Goal: Task Accomplishment & Management: Complete application form

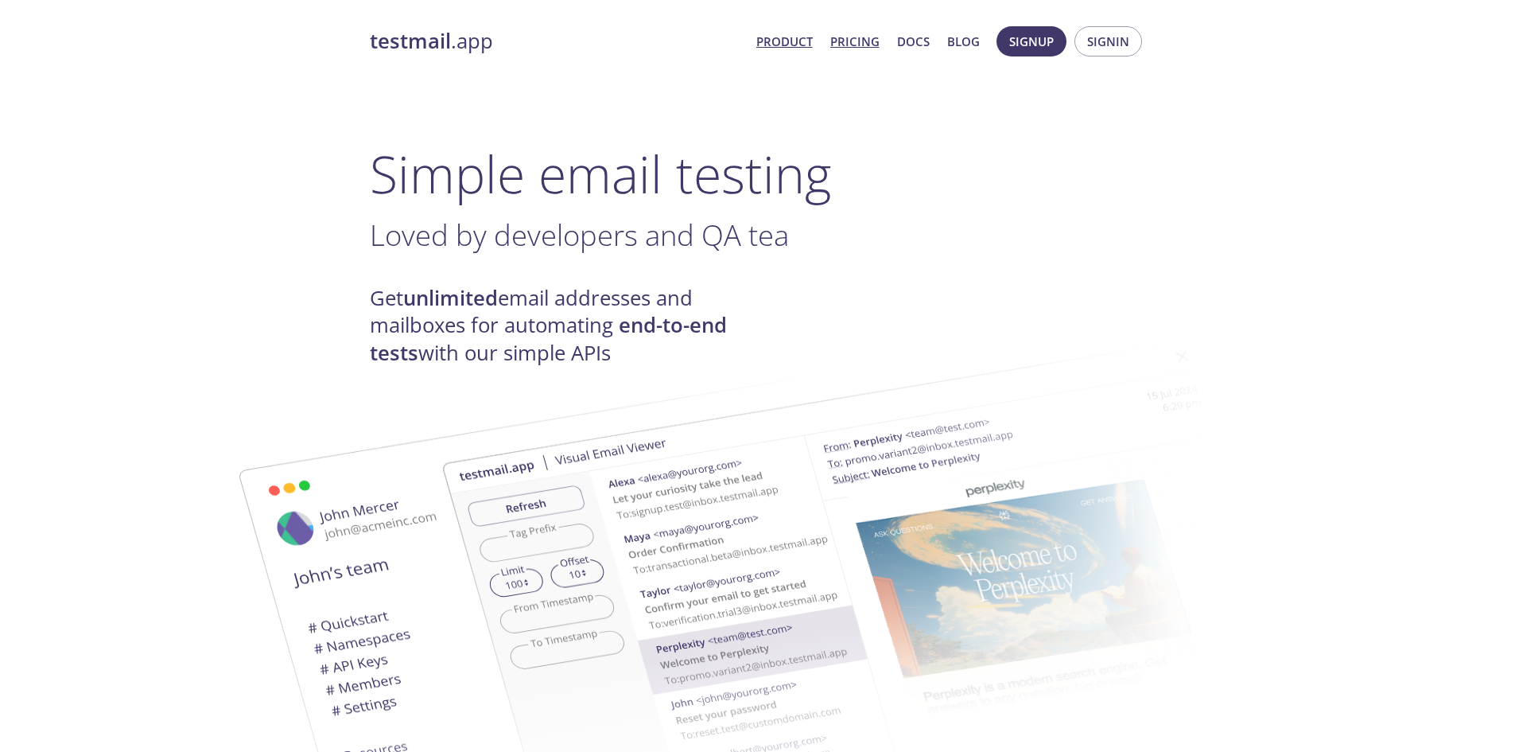
click at [861, 36] on link "Pricing" at bounding box center [855, 41] width 49 height 21
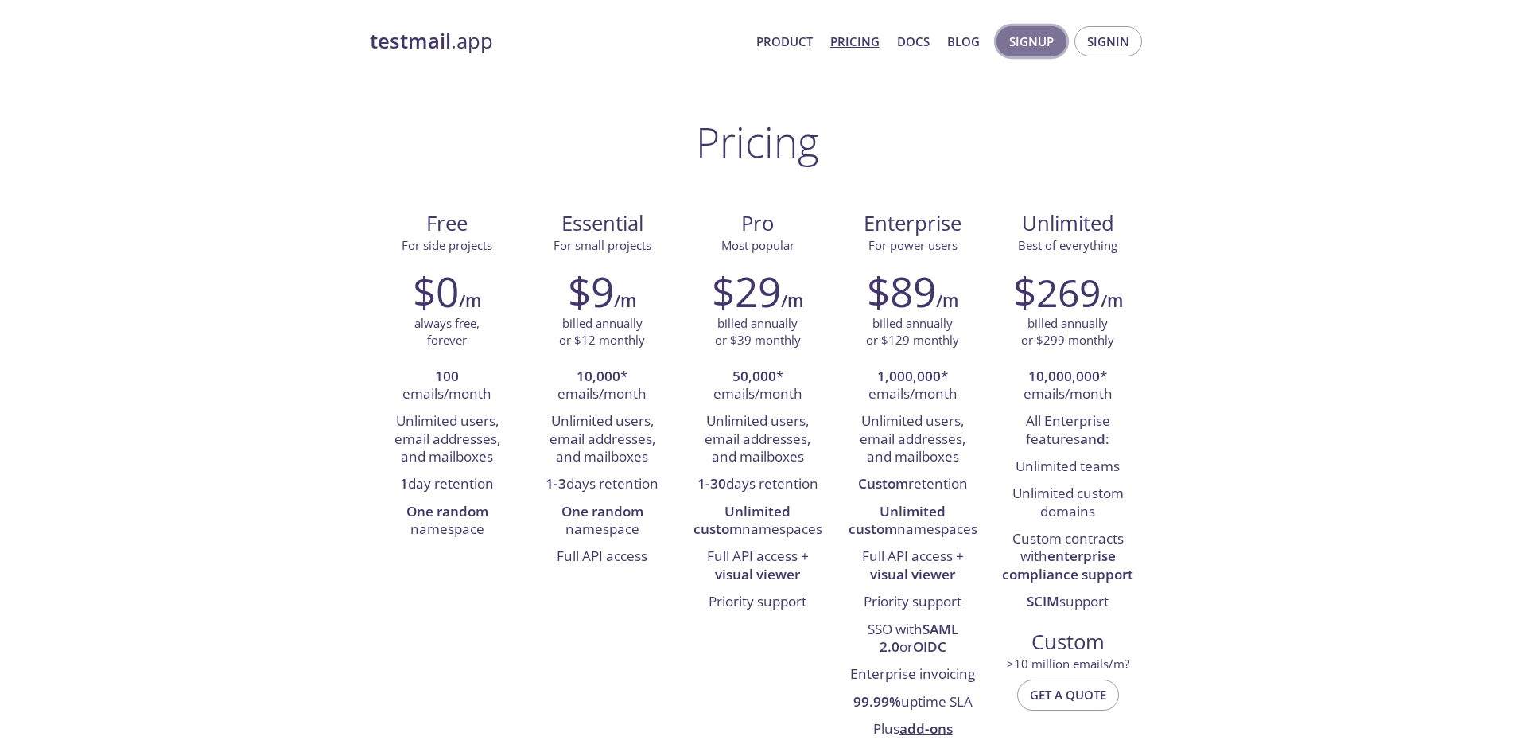
click at [1036, 44] on span "Signup" at bounding box center [1031, 41] width 45 height 21
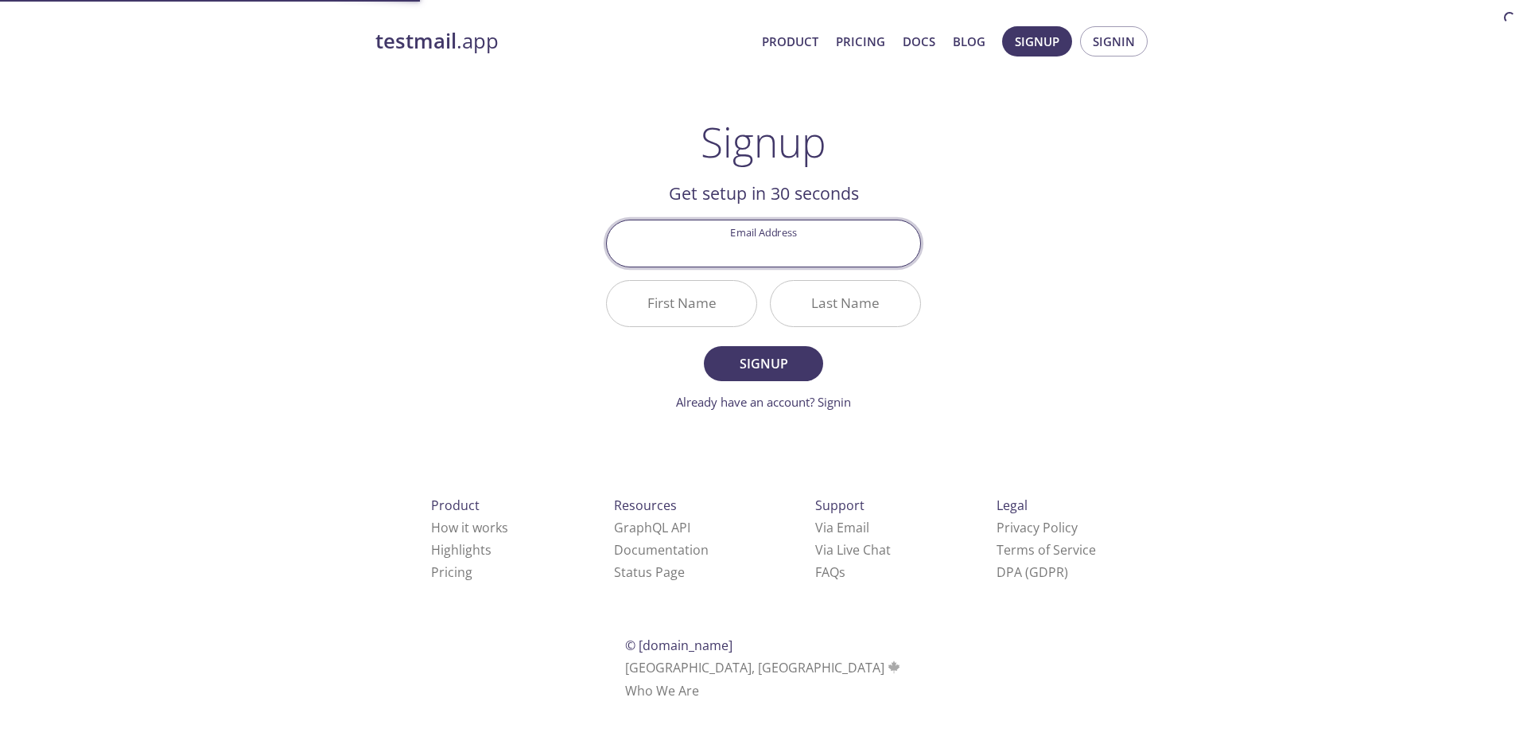
drag, startPoint x: 784, startPoint y: 228, endPoint x: 776, endPoint y: 235, distance: 10.2
click at [784, 228] on input "Email Address" at bounding box center [763, 242] width 313 height 45
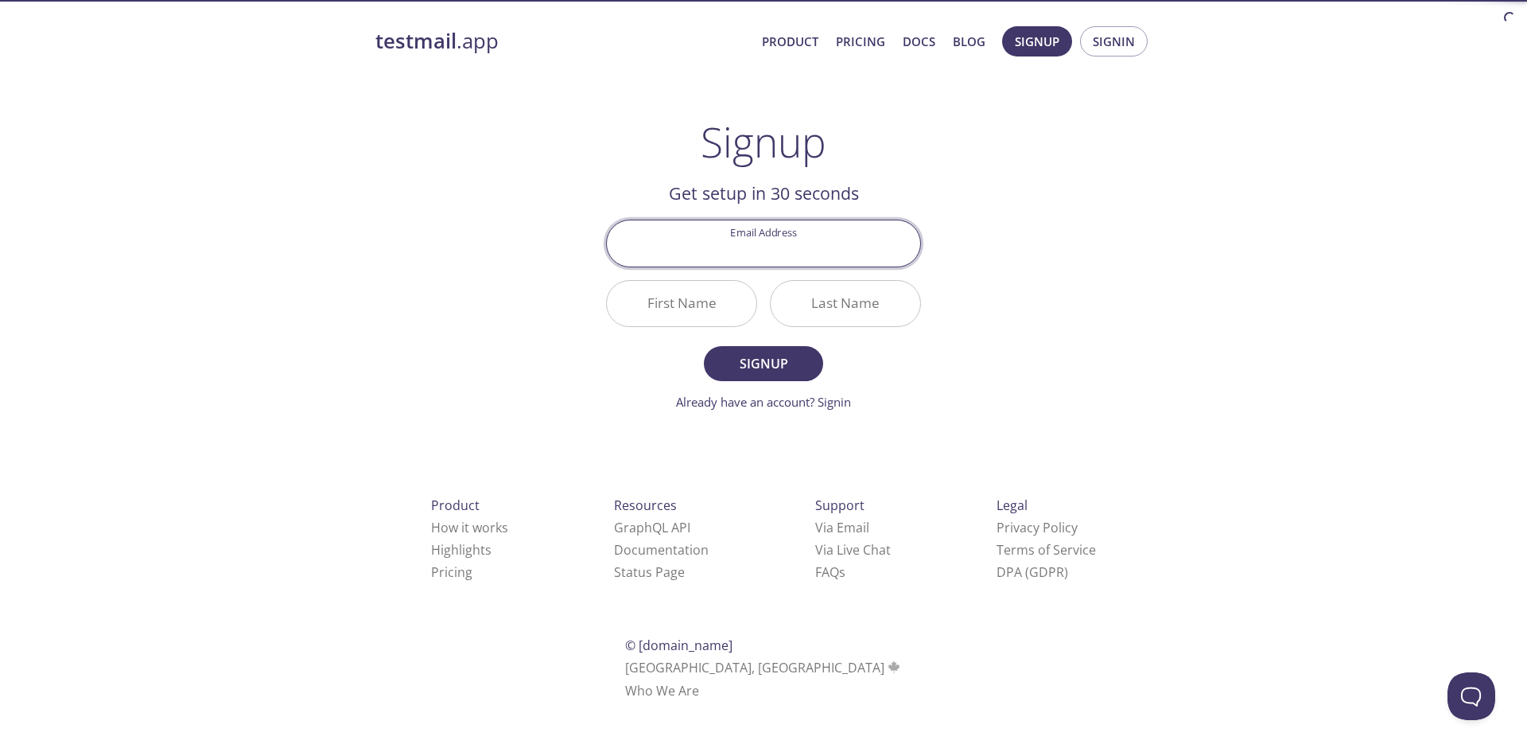
type input "[EMAIL_ADDRESS][PERSON_NAME]"
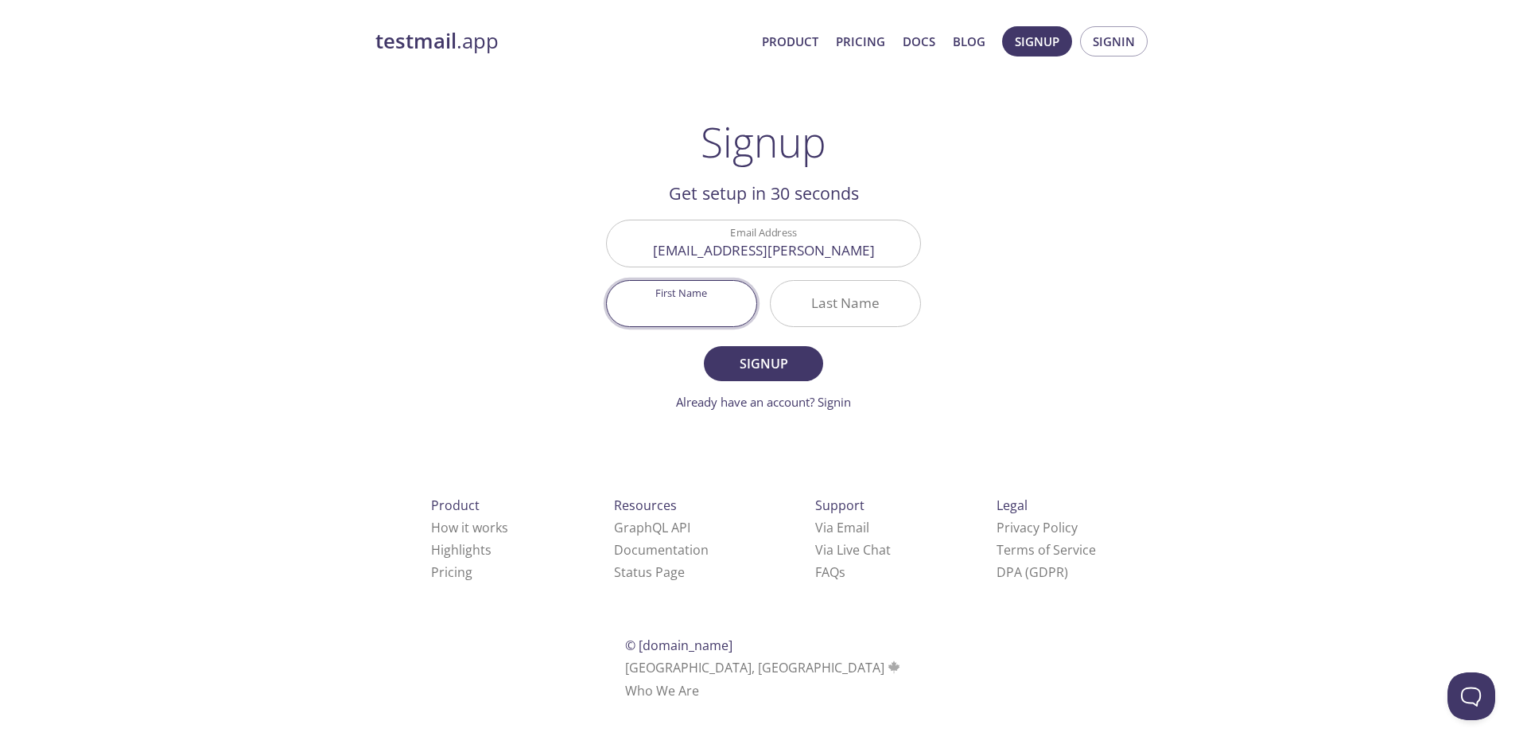
click at [686, 307] on input "First Name" at bounding box center [682, 303] width 150 height 45
type input "Ru"
click at [812, 294] on input "Last Name" at bounding box center [846, 303] width 150 height 45
type input "e"
click at [799, 359] on span "Signup" at bounding box center [764, 363] width 84 height 22
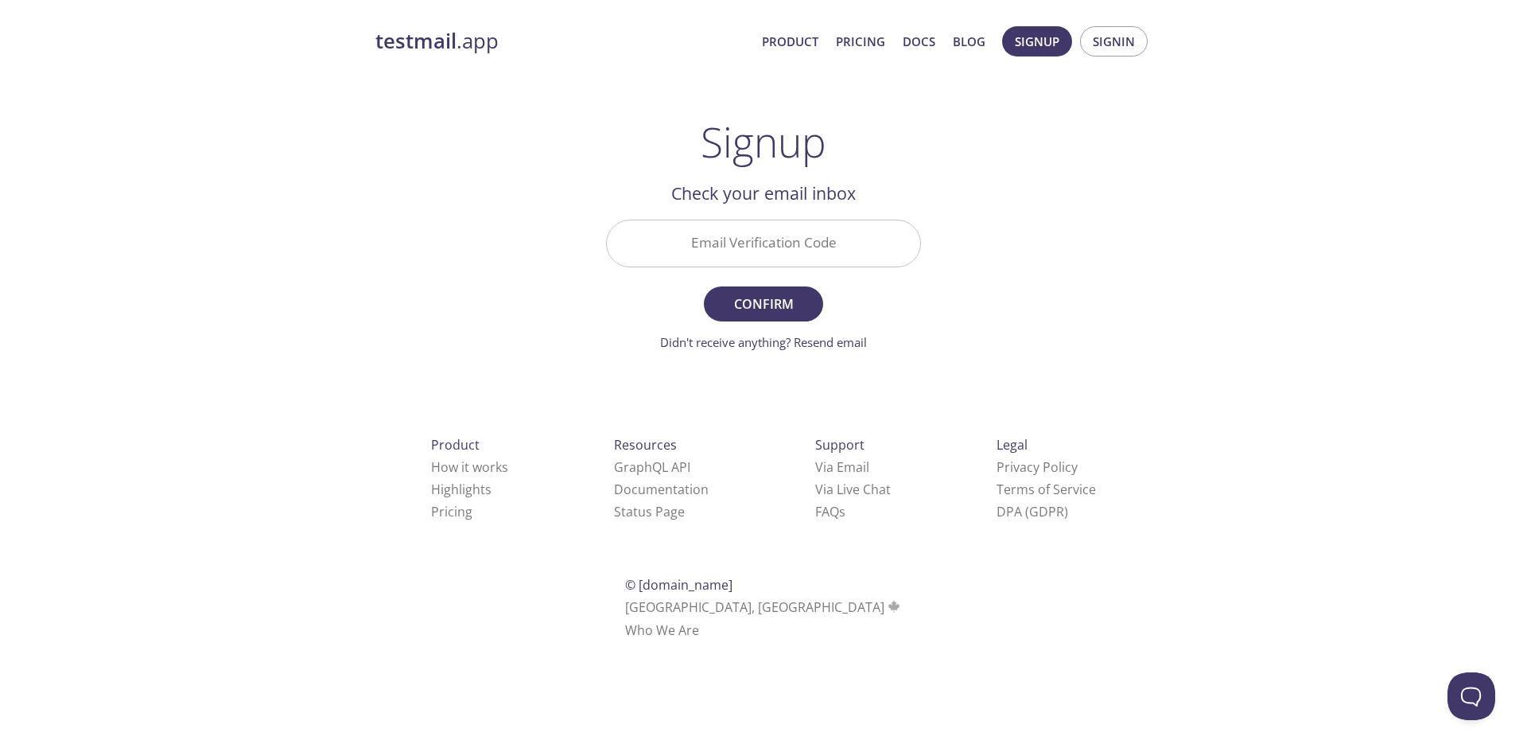
click at [1431, 283] on div "testmail .app Product Pricing Docs Blog Signup Signin Signup Get setup in 30 se…" at bounding box center [763, 351] width 1527 height 670
click at [958, 261] on div "testmail .app Product Pricing Docs Blog Signup Signin Signup Get setup in 30 se…" at bounding box center [763, 351] width 815 height 670
click at [910, 251] on input "Email Verification Code" at bounding box center [763, 242] width 313 height 45
paste input "[DOMAIN_NAME]"
click at [789, 296] on span "Confirm" at bounding box center [764, 304] width 84 height 22
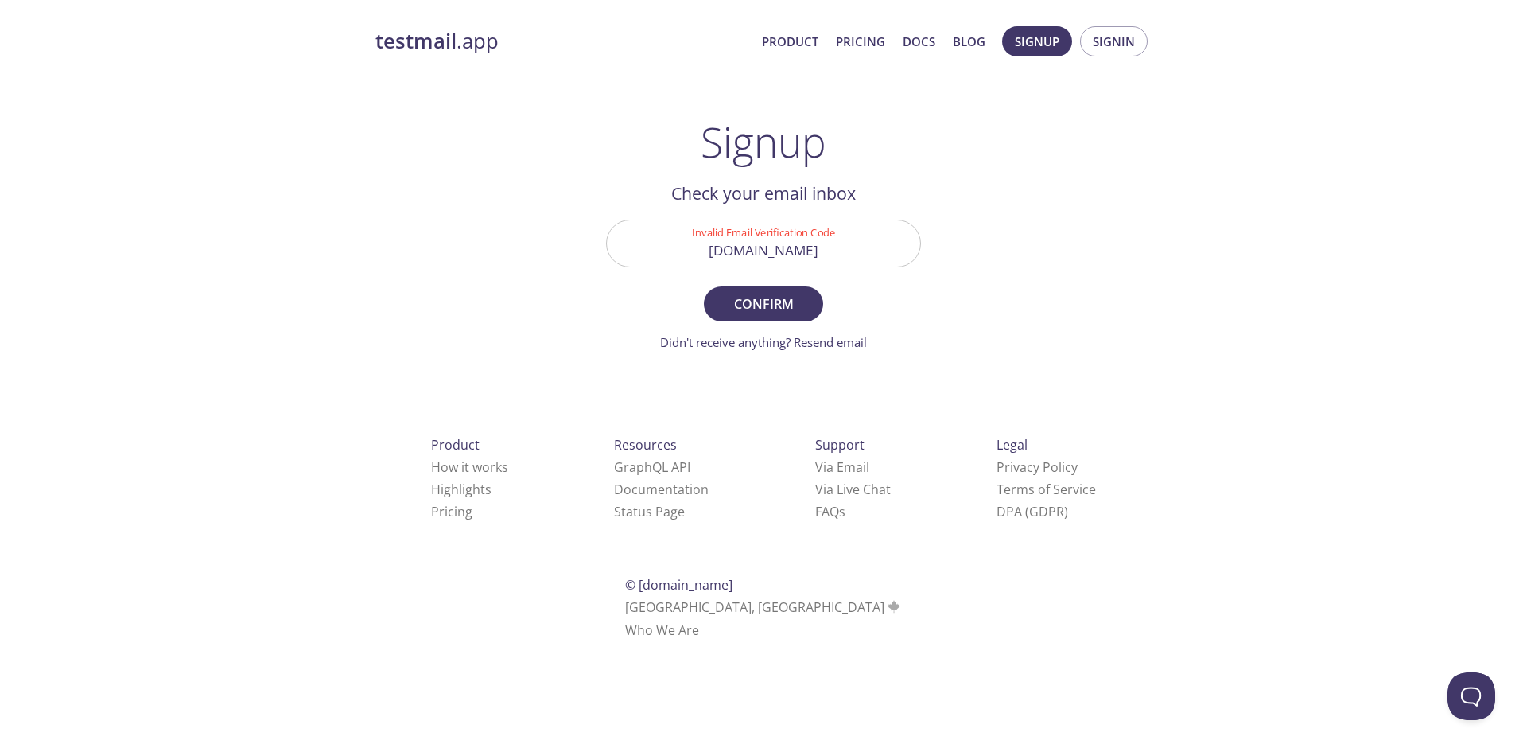
drag, startPoint x: 1327, startPoint y: 268, endPoint x: 1223, endPoint y: 251, distance: 104.8
click at [1327, 268] on div "testmail .app Product Pricing Docs Blog Signup Signin Signup Get setup in 30 se…" at bounding box center [763, 351] width 1527 height 670
click at [877, 238] on input "[DOMAIN_NAME]" at bounding box center [763, 242] width 313 height 45
paste input "YPM9SKG"
type input "YPM9SKG"
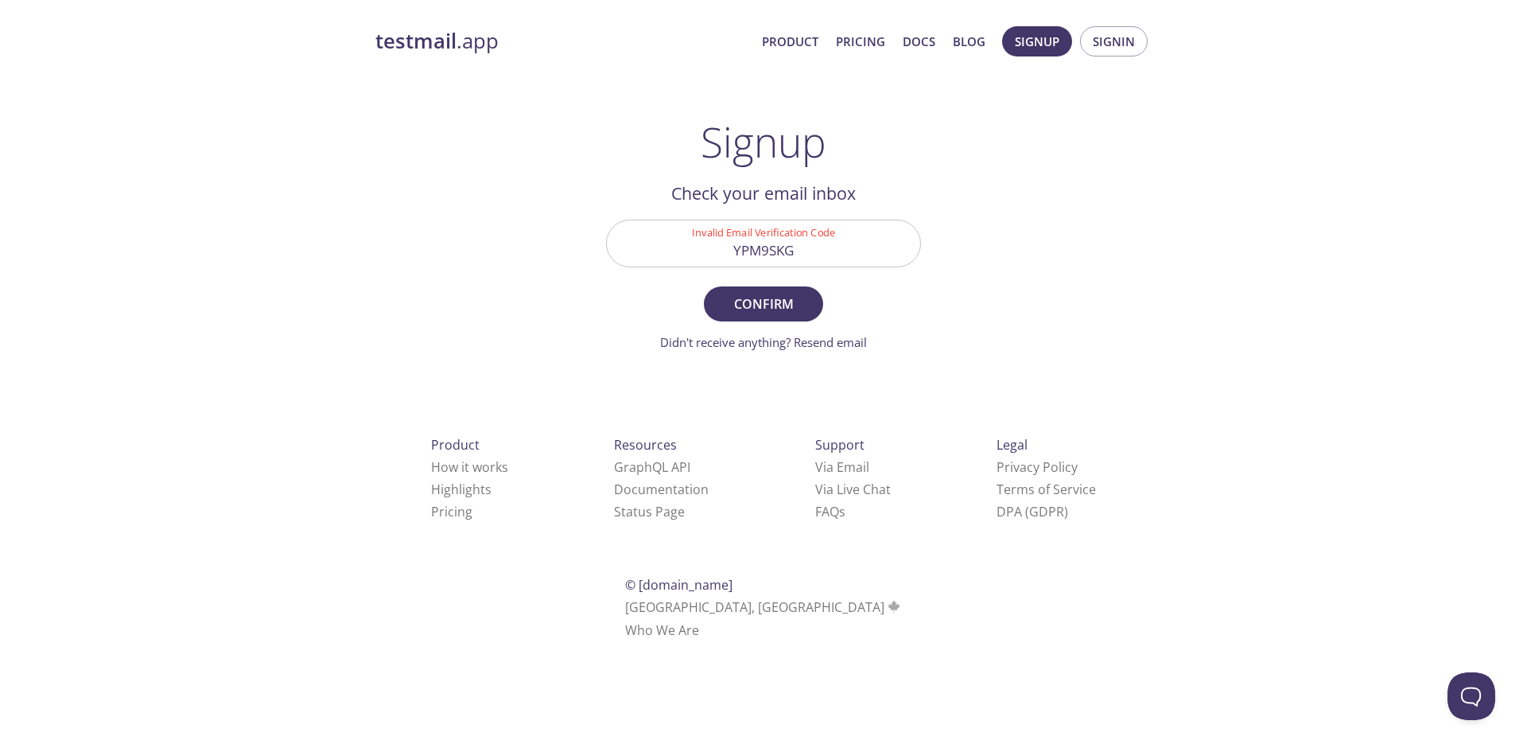
click at [785, 281] on form "Invalid Email Verification Code YPM9SKG Confirm Didn't receive anything? Resend…" at bounding box center [763, 285] width 315 height 131
click at [768, 302] on span "Confirm" at bounding box center [764, 304] width 84 height 22
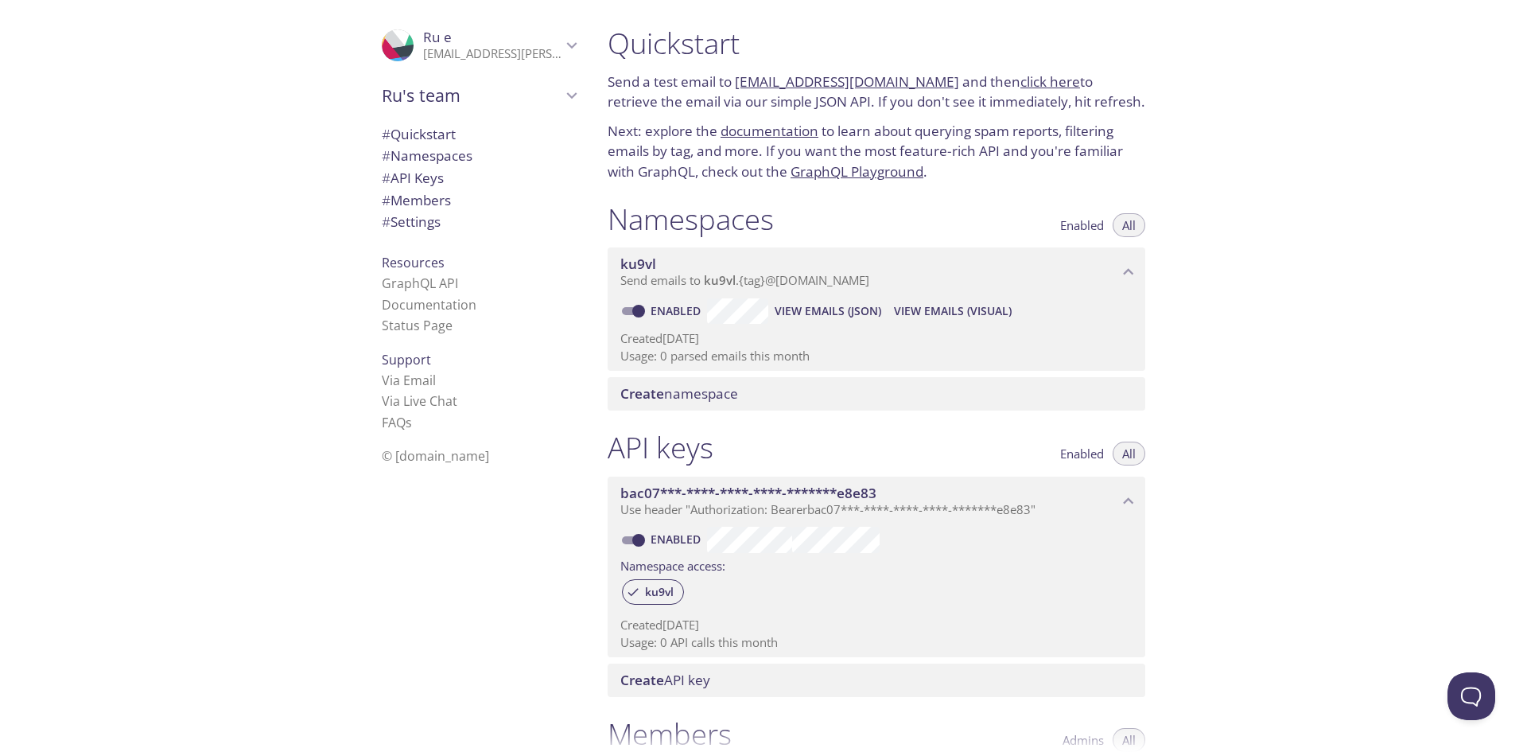
click at [417, 219] on span "# Settings" at bounding box center [411, 221] width 59 height 18
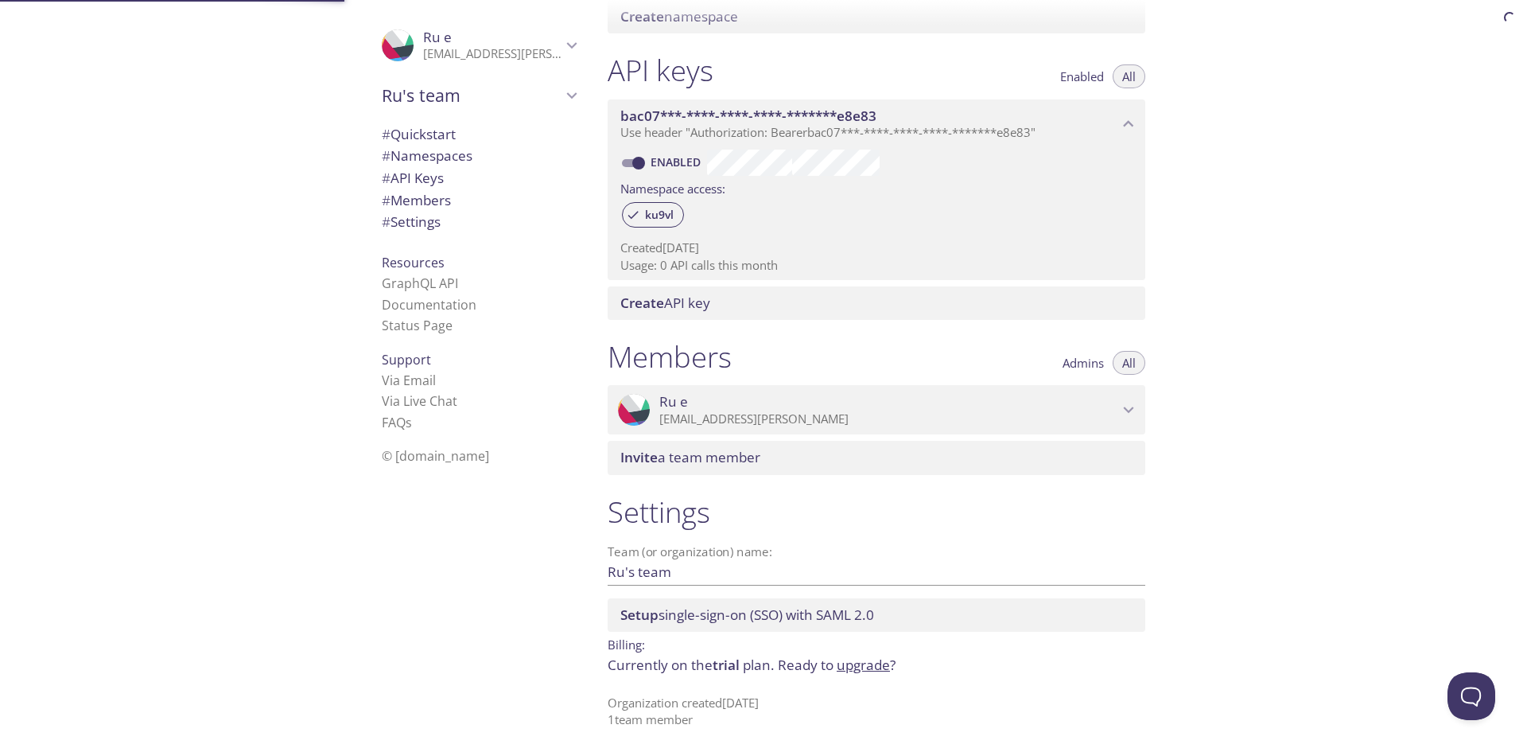
scroll to position [379, 0]
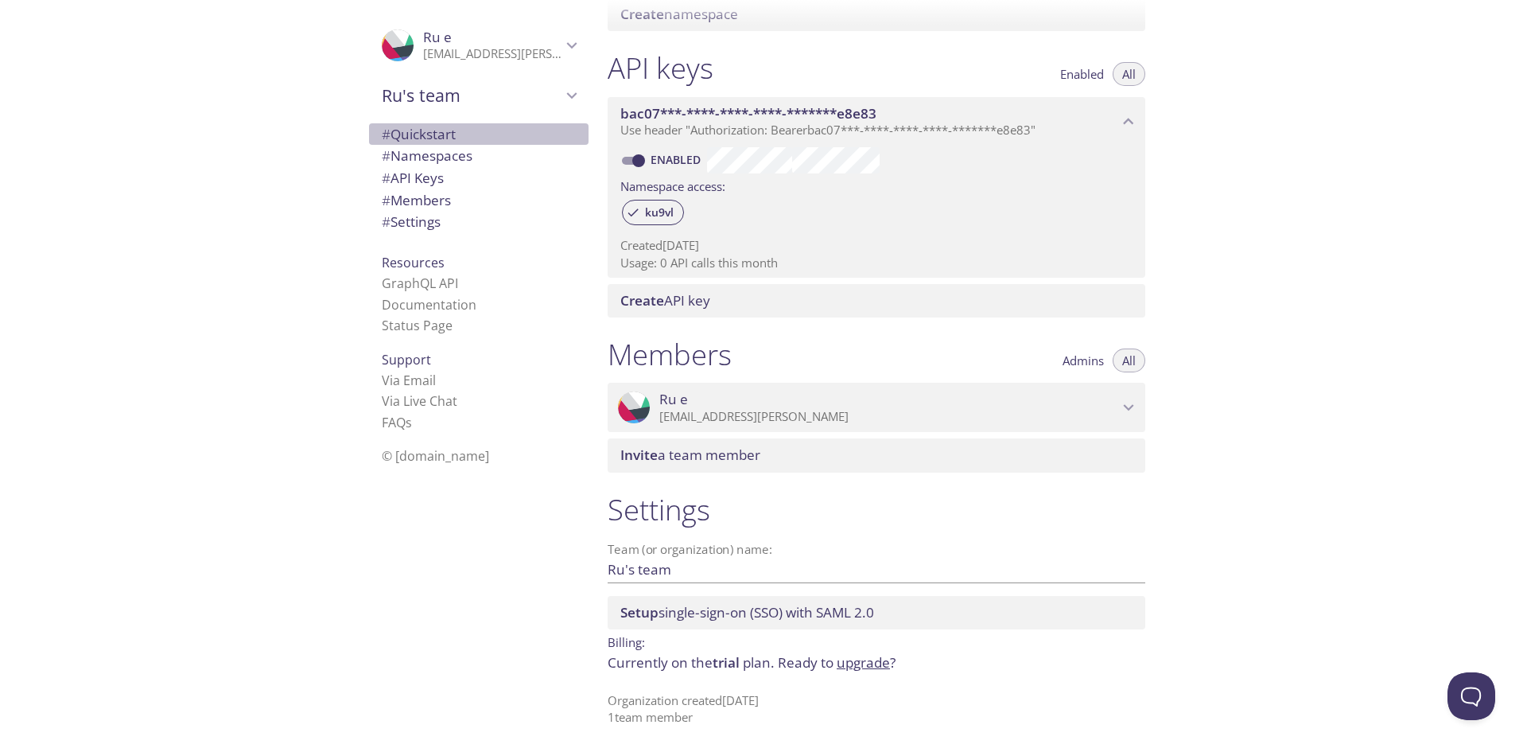
click at [437, 142] on span "# Quickstart" at bounding box center [419, 134] width 74 height 18
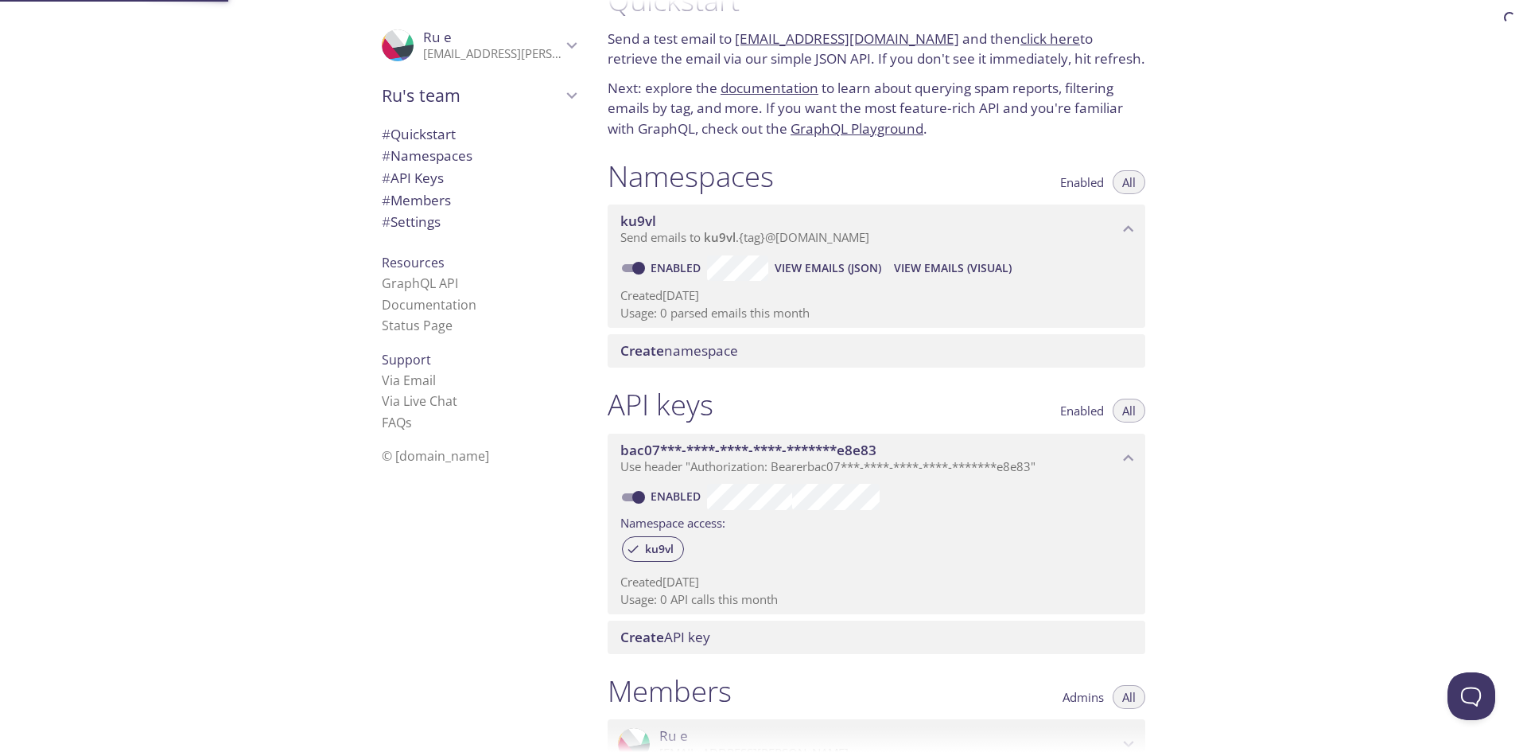
scroll to position [25, 0]
